Goal: Information Seeking & Learning: Find specific fact

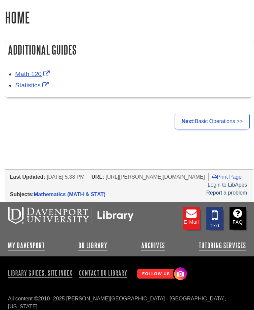
scroll to position [497, 0]
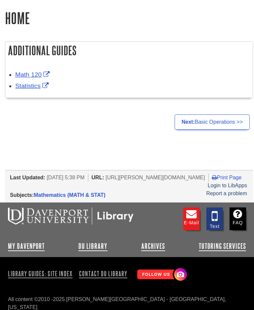
click at [93, 246] on link "DU Library" at bounding box center [92, 246] width 29 height 8
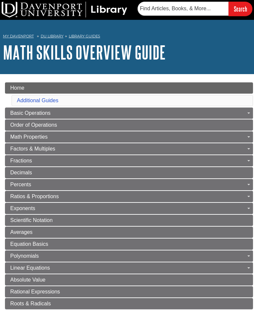
scroll to position [0, 0]
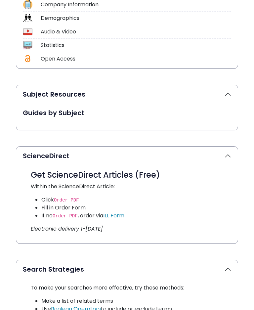
scroll to position [289, 0]
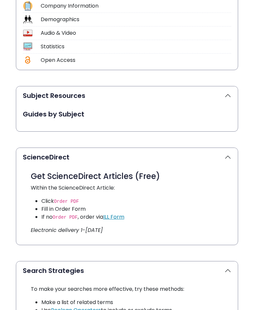
click at [73, 96] on button "Subject Resources" at bounding box center [127, 95] width 222 height 19
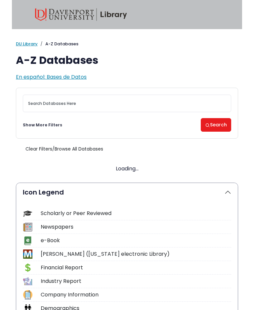
scroll to position [0, 0]
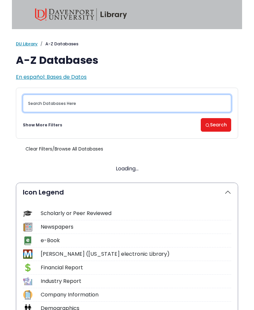
click at [58, 102] on input "Search database by title or keyword" at bounding box center [127, 104] width 209 height 18
type input "Arithmetic"
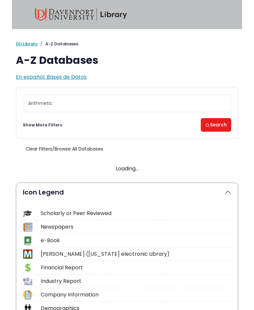
click at [214, 124] on button "Search" at bounding box center [216, 125] width 30 height 14
click at [218, 123] on button "Search" at bounding box center [216, 125] width 30 height 14
click at [213, 122] on button "Search" at bounding box center [216, 125] width 30 height 14
click at [220, 123] on button "Search" at bounding box center [216, 125] width 30 height 14
click at [214, 123] on button "Search" at bounding box center [216, 125] width 30 height 14
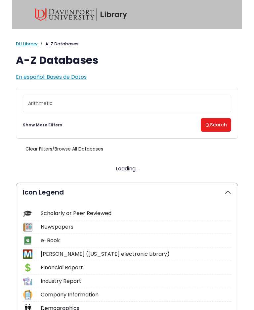
click at [216, 121] on button "Search" at bounding box center [216, 125] width 30 height 14
click at [216, 122] on button "Search" at bounding box center [216, 125] width 30 height 14
click at [215, 122] on button "Search" at bounding box center [216, 125] width 30 height 14
click at [215, 124] on button "Search" at bounding box center [216, 125] width 30 height 14
click at [216, 125] on button "Search" at bounding box center [216, 125] width 30 height 14
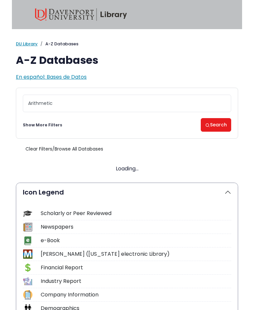
click at [218, 123] on button "Search" at bounding box center [216, 125] width 30 height 14
click at [220, 122] on button "Search" at bounding box center [216, 125] width 30 height 14
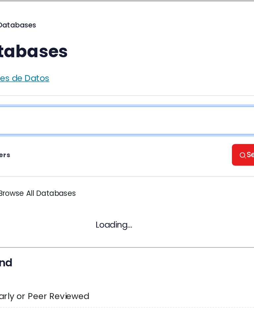
click at [135, 76] on input "Arithmetic" at bounding box center [71, 76] width 209 height 18
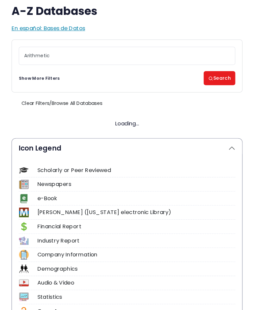
click at [209, 77] on button "Search" at bounding box center [211, 76] width 30 height 14
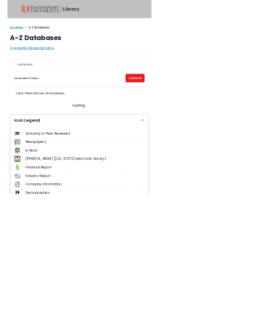
scroll to position [0, 0]
